Goal: Information Seeking & Learning: Find specific fact

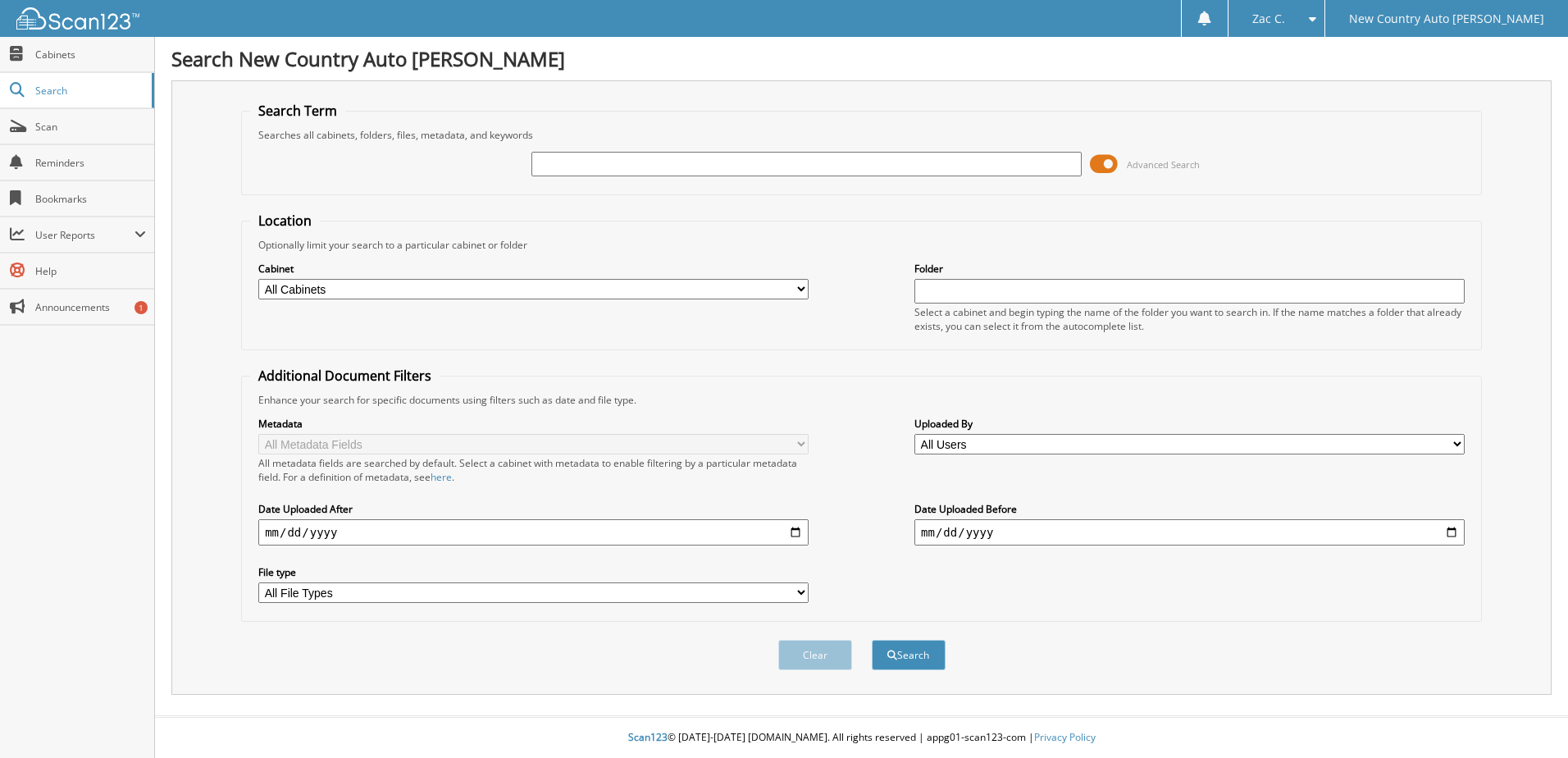
drag, startPoint x: 0, startPoint y: 0, endPoint x: 567, endPoint y: 164, distance: 590.2
click at [567, 164] on input "text" at bounding box center [807, 164] width 550 height 24
type input "[PERSON_NAME]"
click at [872, 640] on button "Search" at bounding box center [909, 655] width 74 height 31
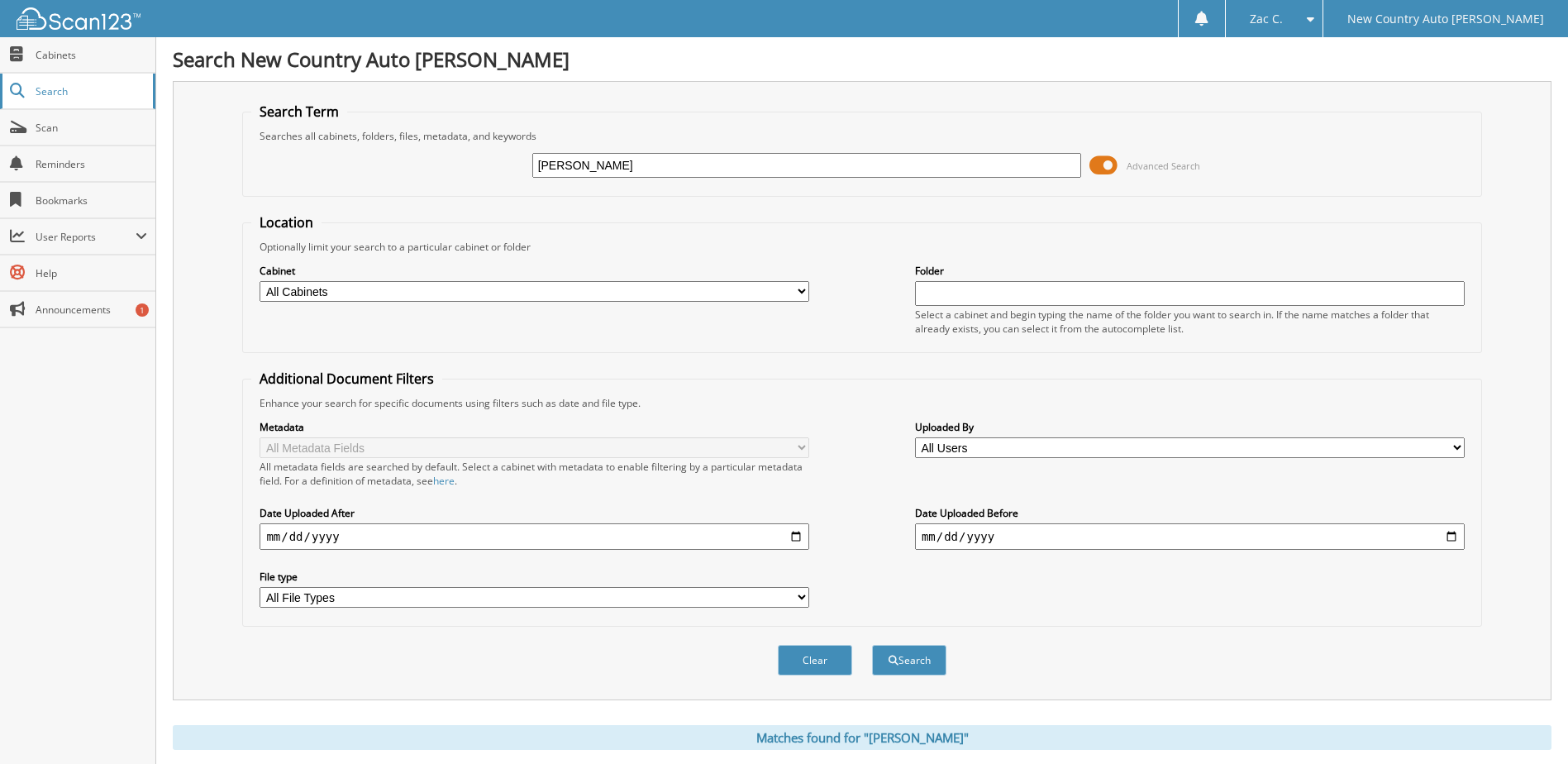
click at [55, 100] on link "Search" at bounding box center [77, 91] width 155 height 36
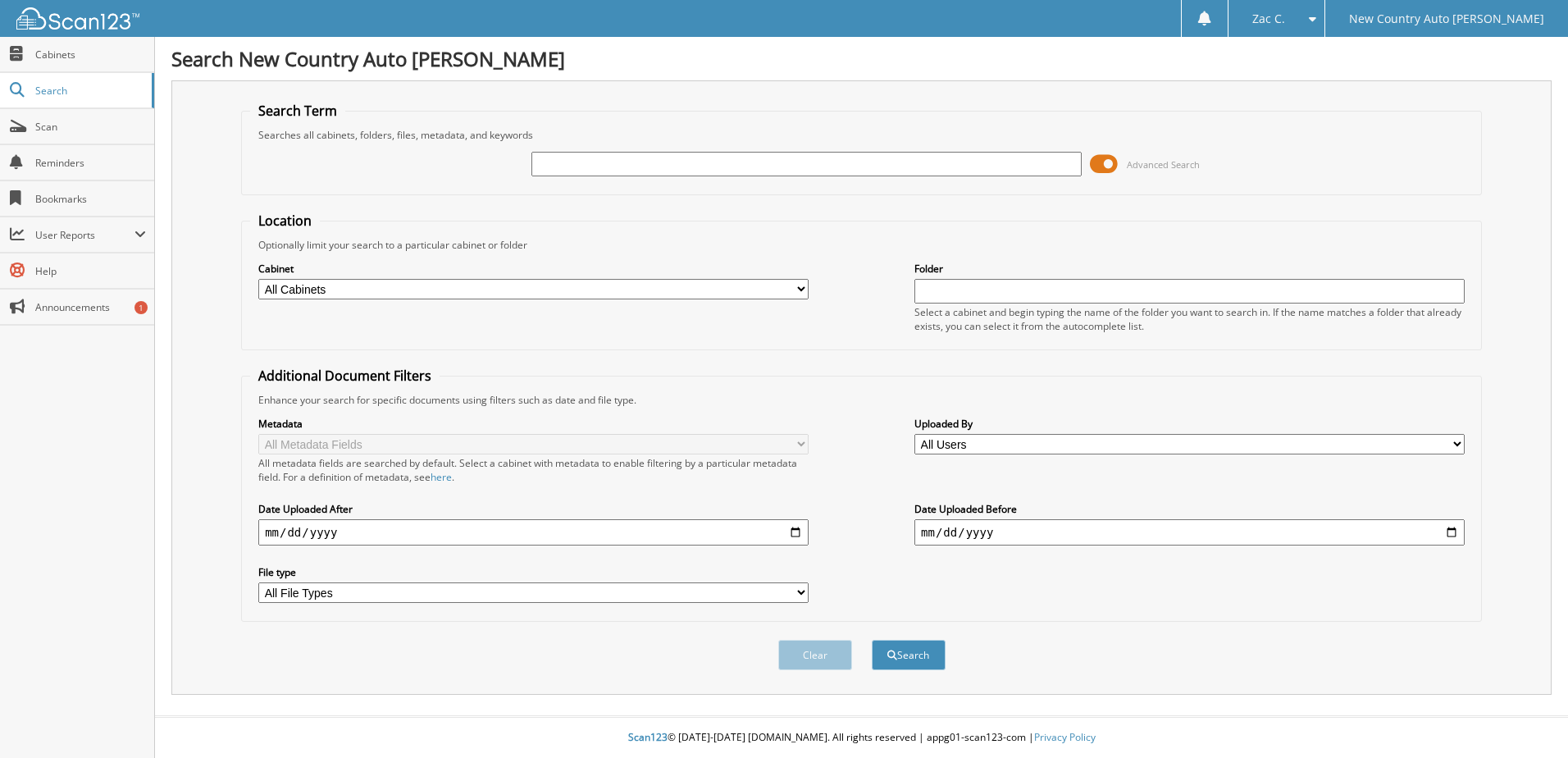
click at [549, 166] on input "text" at bounding box center [807, 164] width 550 height 24
type input "[PERSON_NAME]"
click at [872, 640] on button "Search" at bounding box center [909, 655] width 74 height 31
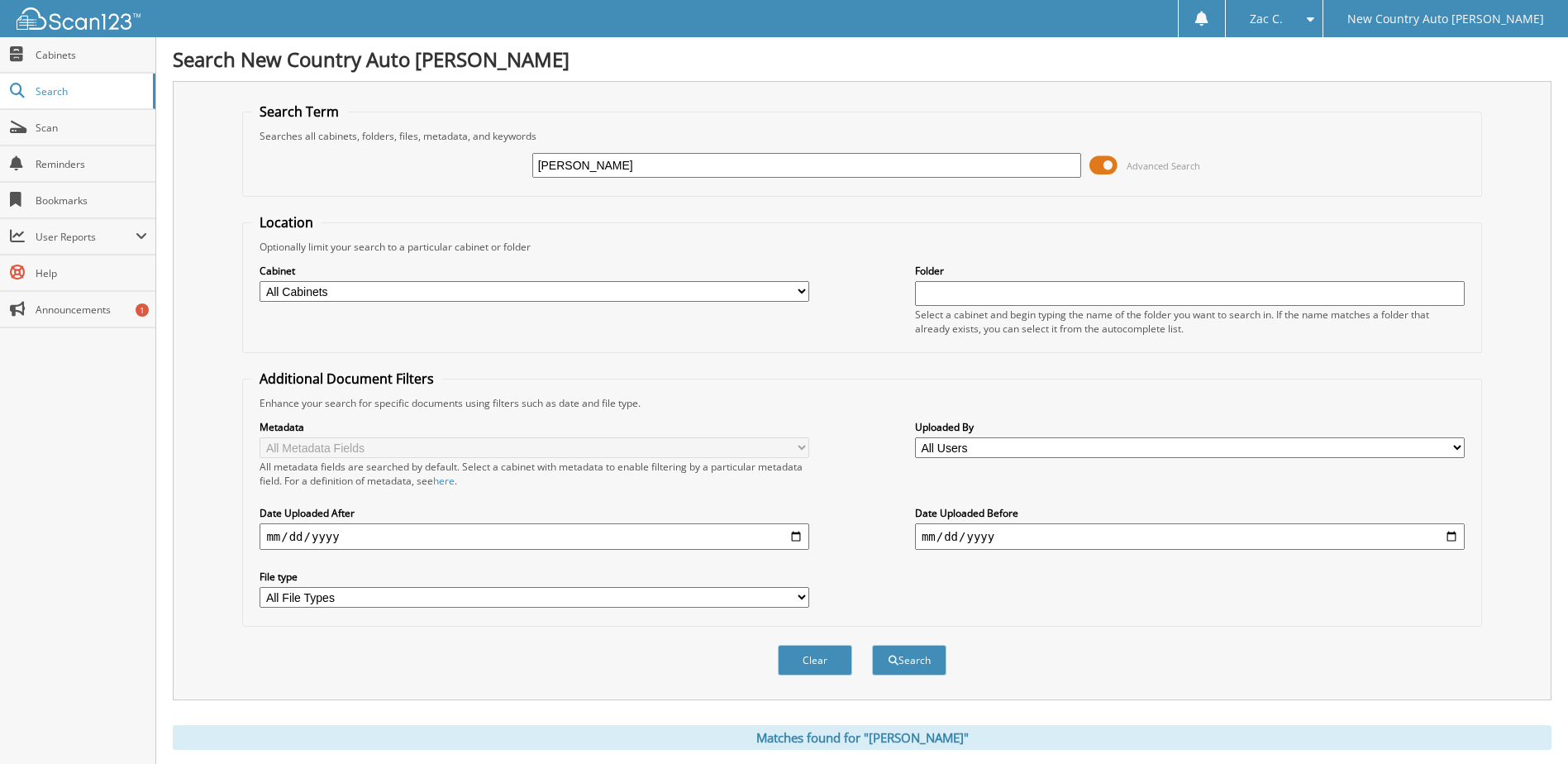
drag, startPoint x: 595, startPoint y: 160, endPoint x: 481, endPoint y: 176, distance: 115.1
click at [473, 176] on div "herring Advanced Search" at bounding box center [861, 165] width 1221 height 45
